Goal: Navigation & Orientation: Find specific page/section

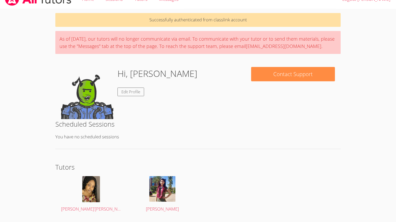
scroll to position [25, 0]
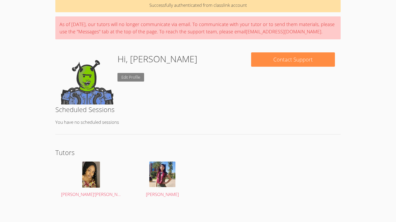
click at [141, 77] on link "Edit Profile" at bounding box center [130, 77] width 27 height 9
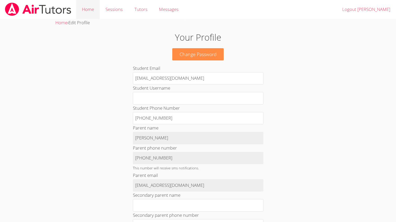
click at [95, 15] on link "Home" at bounding box center [87, 9] width 23 height 19
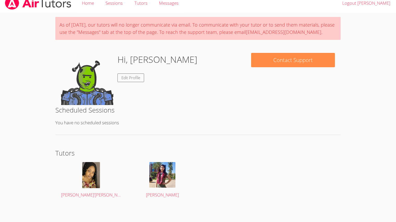
scroll to position [7, 0]
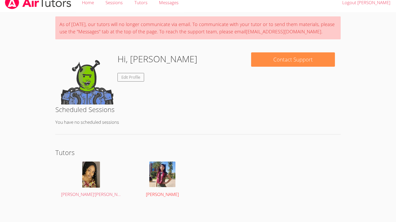
click at [160, 167] on img at bounding box center [162, 175] width 26 height 26
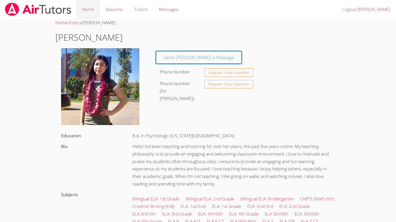
click at [94, 9] on link "Home" at bounding box center [87, 9] width 23 height 19
